Goal: Information Seeking & Learning: Learn about a topic

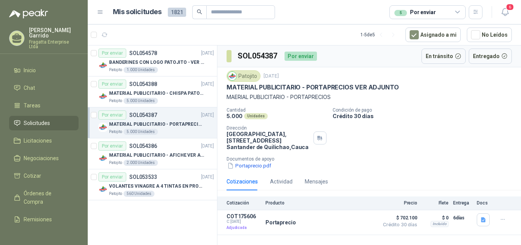
click at [450, 13] on div "5 Por enviar" at bounding box center [428, 12] width 76 height 14
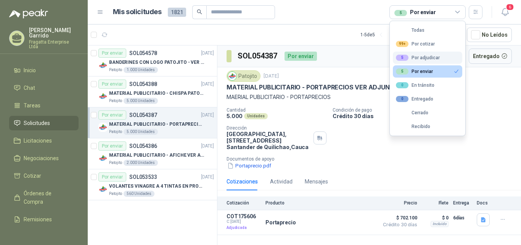
click at [431, 56] on div "5 Por adjudicar" at bounding box center [418, 58] width 44 height 6
click at [423, 73] on div "5 Por enviar" at bounding box center [414, 71] width 37 height 6
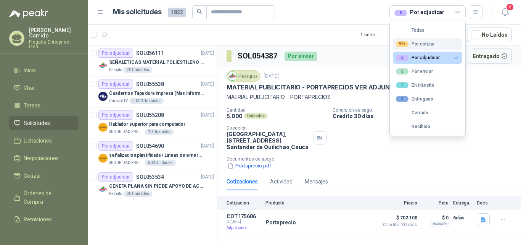
click at [434, 43] on button "99+ Por cotizar" at bounding box center [427, 44] width 69 height 12
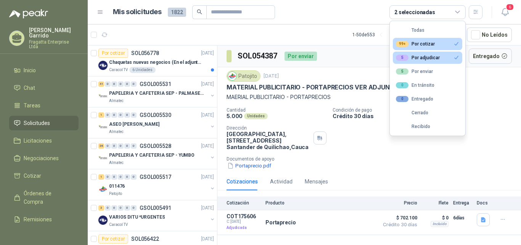
click at [433, 55] on div "5 Por adjudicar" at bounding box center [418, 58] width 44 height 6
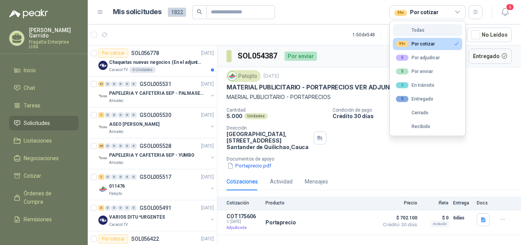
click at [424, 30] on div "Todas" at bounding box center [410, 29] width 29 height 5
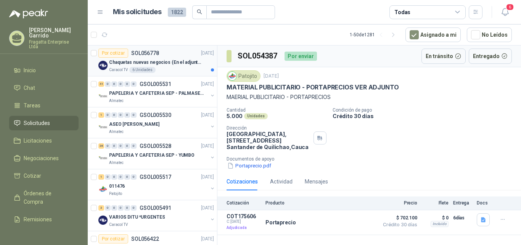
click at [163, 58] on div "Chaquetas nuevas negocios (En el adjunto mas informacion)" at bounding box center [161, 62] width 105 height 9
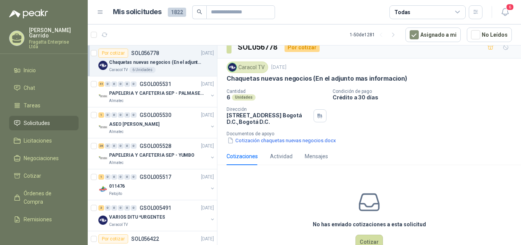
scroll to position [8, 0]
